Goal: Task Accomplishment & Management: Manage account settings

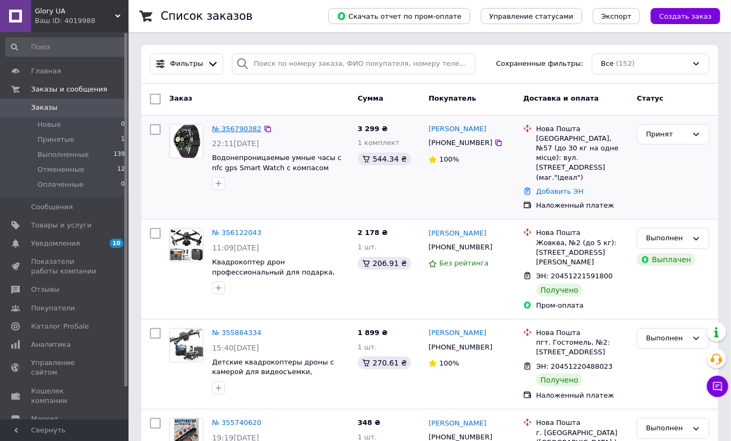
click at [230, 127] on link "№ 356790382" at bounding box center [236, 129] width 49 height 8
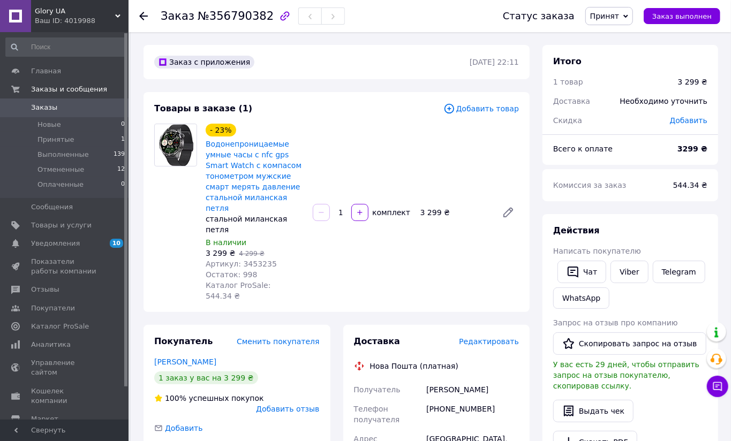
click at [169, 209] on div at bounding box center [175, 213] width 51 height 178
click at [169, 191] on div at bounding box center [175, 213] width 51 height 178
drag, startPoint x: 171, startPoint y: 221, endPoint x: 202, endPoint y: 222, distance: 31.1
click at [171, 221] on div at bounding box center [175, 213] width 51 height 178
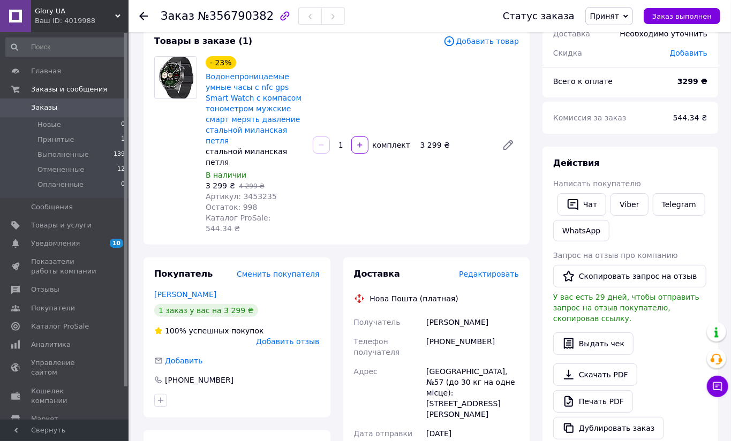
scroll to position [119, 0]
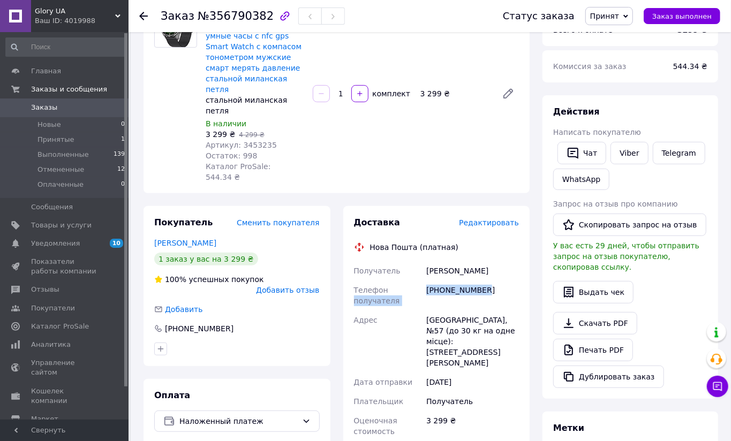
drag, startPoint x: 424, startPoint y: 254, endPoint x: 501, endPoint y: 257, distance: 76.6
click at [501, 261] on div "Получатель Міхайлюк [PERSON_NAME] Телефон получателя [PHONE_NUMBER] Адрес Одесс…" at bounding box center [437, 417] width 170 height 313
click at [474, 281] on div "[PHONE_NUMBER]" at bounding box center [472, 296] width 97 height 30
click at [422, 281] on div "Телефон получателя" at bounding box center [388, 296] width 73 height 30
drag, startPoint x: 425, startPoint y: 256, endPoint x: 497, endPoint y: 259, distance: 71.8
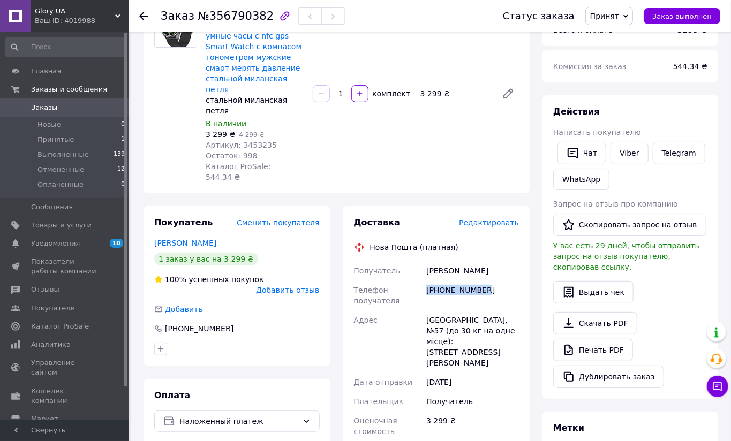
click at [497, 281] on div "[PHONE_NUMBER]" at bounding box center [472, 296] width 97 height 30
copy div "[PHONE_NUMBER]"
click at [154, 160] on div "Товары в заказе (1) Добавить товар - 23% Водонепроницаемые умные часы с nfc gps…" at bounding box center [336, 83] width 386 height 220
drag, startPoint x: 425, startPoint y: 238, endPoint x: 493, endPoint y: 240, distance: 68.0
click at [493, 261] on div "[PERSON_NAME]" at bounding box center [472, 270] width 97 height 19
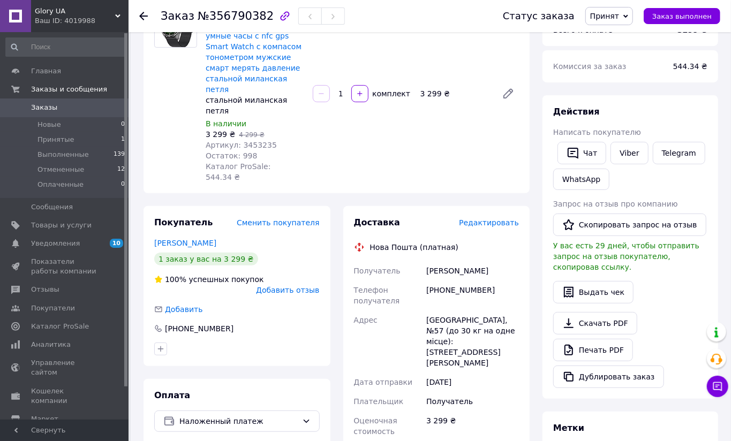
copy div "[PERSON_NAME]"
click at [167, 151] on div "Товары в заказе (1) Добавить товар - 23% Водонепроницаемые умные часы с nfc gps…" at bounding box center [336, 83] width 386 height 220
click at [425, 311] on div "[GEOGRAPHIC_DATA], №57 (до 30 кг на одне місце): [STREET_ADDRESS][PERSON_NAME]" at bounding box center [472, 342] width 97 height 62
click at [173, 153] on div "Товары в заказе (1) Добавить товар - 23% Водонепроницаемые умные часы с nfc gps…" at bounding box center [336, 83] width 386 height 220
click at [173, 141] on div at bounding box center [175, 94] width 51 height 178
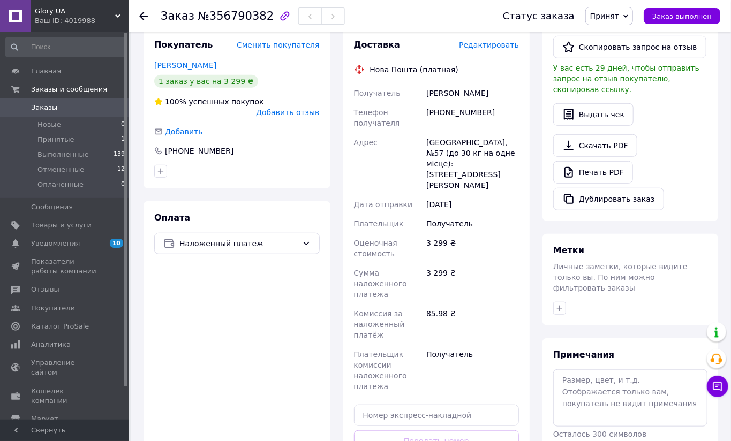
scroll to position [297, 0]
click at [405, 404] on input "text" at bounding box center [436, 414] width 165 height 21
paste input "20451225202977"
type input "20451225202977"
click at [409, 430] on button "Передать номер" at bounding box center [436, 440] width 165 height 21
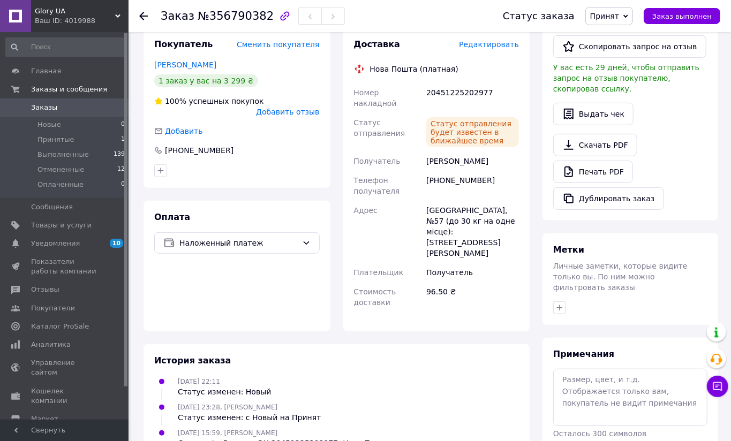
click at [169, 151] on div "Покупатель Сменить покупателя [PERSON_NAME] 1 заказ у вас на 3 299 ₴ 100% успеш…" at bounding box center [236, 180] width 187 height 304
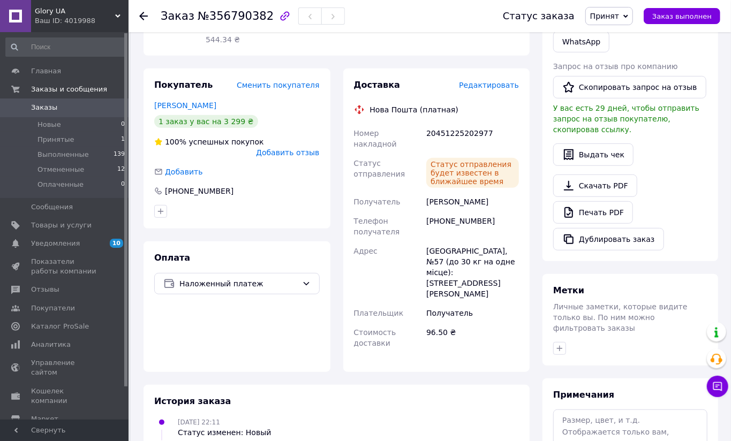
scroll to position [238, 0]
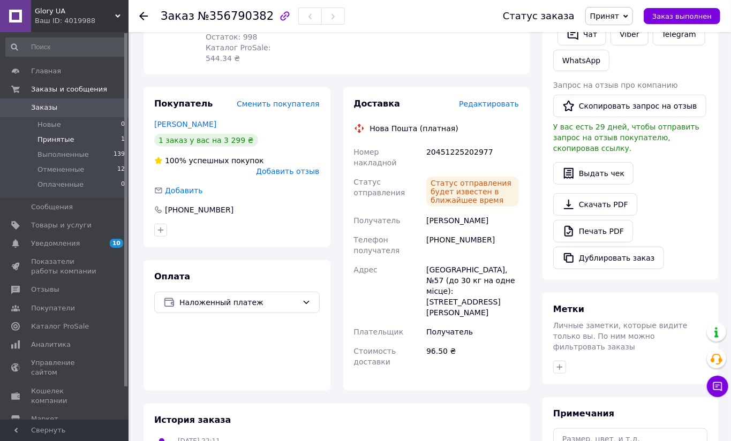
click at [99, 133] on li "Принятые 1" at bounding box center [65, 139] width 131 height 15
